Goal: Transaction & Acquisition: Download file/media

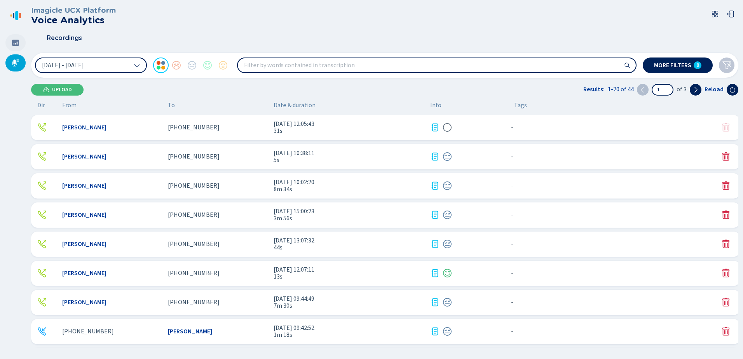
click at [18, 44] on icon at bounding box center [15, 43] width 7 height 6
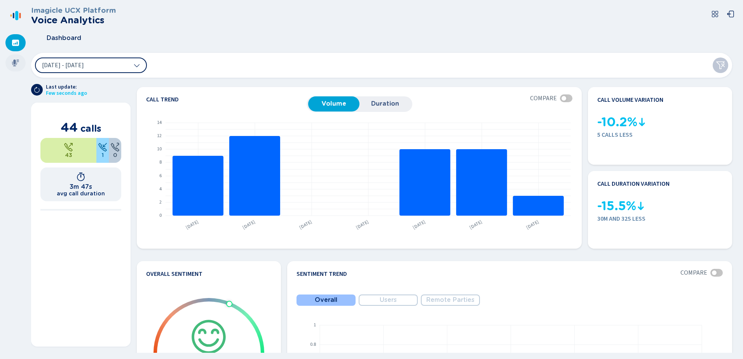
click at [14, 63] on icon at bounding box center [15, 62] width 7 height 7
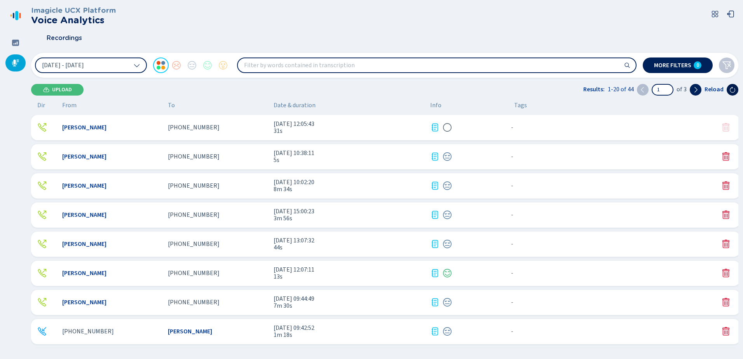
click at [734, 89] on icon at bounding box center [733, 90] width 6 height 6
click at [734, 91] on icon at bounding box center [733, 90] width 6 height 6
click at [20, 42] on div at bounding box center [15, 42] width 20 height 17
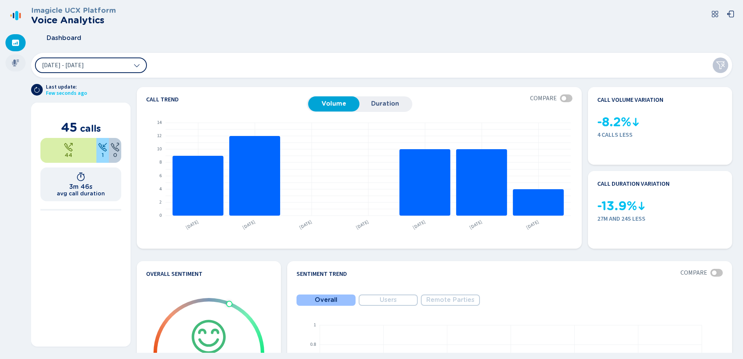
click at [16, 64] on icon at bounding box center [16, 63] width 8 height 8
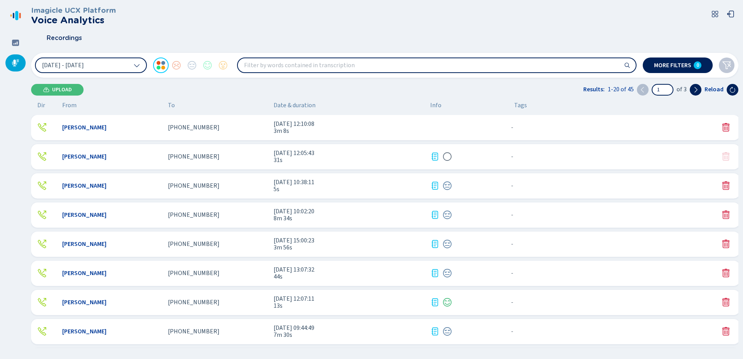
click at [441, 127] on div "[PERSON_NAME] [PHONE_NUMBER] [DATE] 12:10:08 3m 8s - {{hiddenTagsCount}} more" at bounding box center [385, 127] width 709 height 25
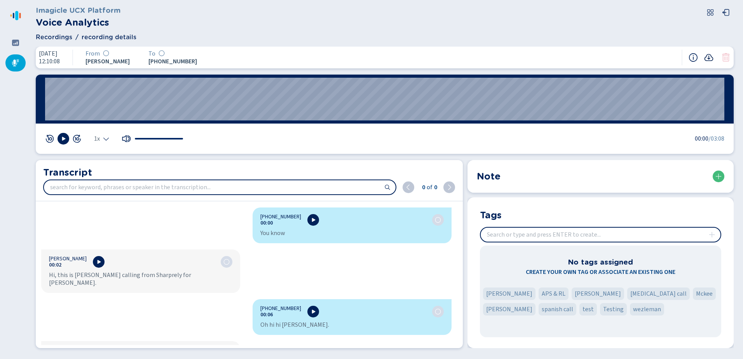
click at [711, 54] on icon at bounding box center [708, 57] width 9 height 9
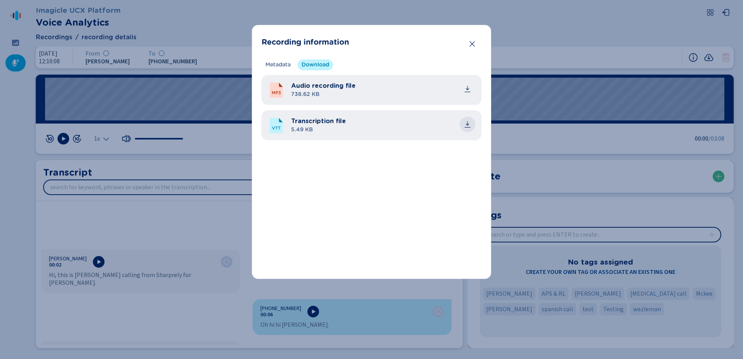
click at [468, 124] on icon "common.download" at bounding box center [468, 124] width 8 height 8
click at [470, 45] on icon "Close" at bounding box center [472, 44] width 8 height 8
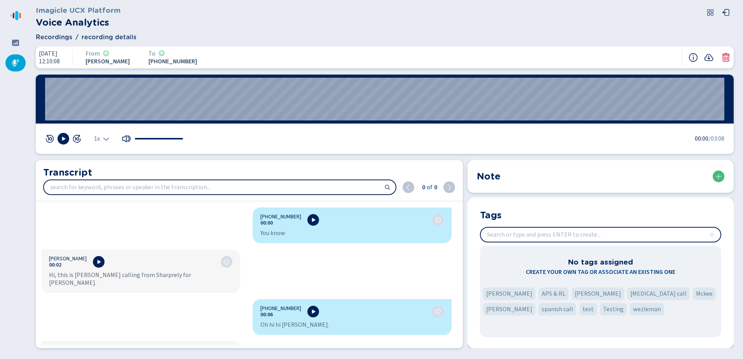
click at [20, 63] on div at bounding box center [15, 62] width 20 height 17
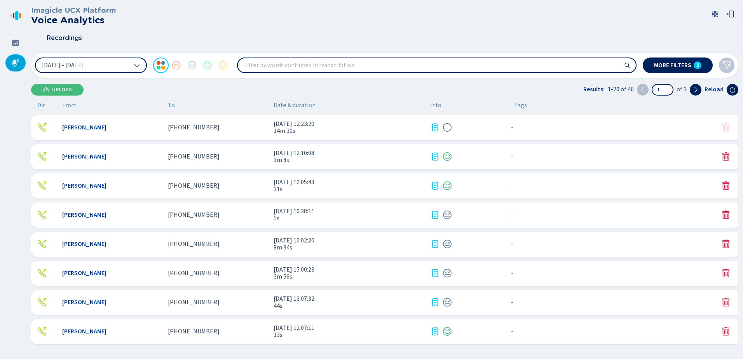
click at [336, 125] on span "[DATE] 12:23:20" at bounding box center [349, 123] width 150 height 7
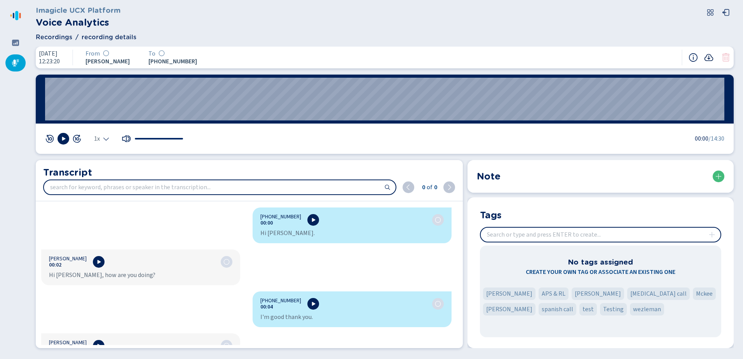
click at [708, 56] on icon at bounding box center [708, 57] width 9 height 9
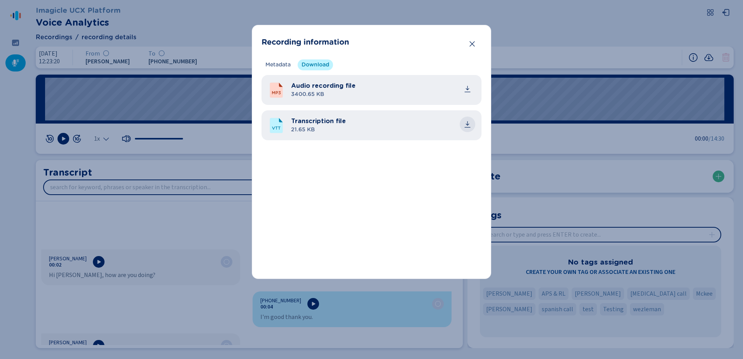
click at [473, 123] on button "common.download" at bounding box center [468, 125] width 16 height 16
